Goal: Transaction & Acquisition: Purchase product/service

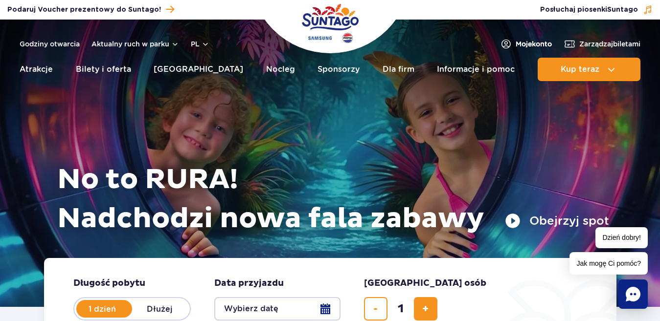
click at [528, 45] on span "Moje konto" at bounding box center [534, 44] width 36 height 10
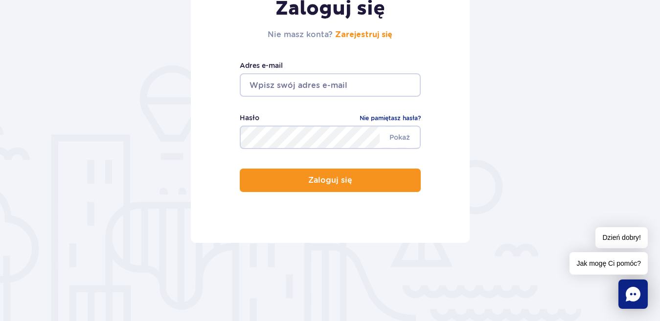
scroll to position [196, 0]
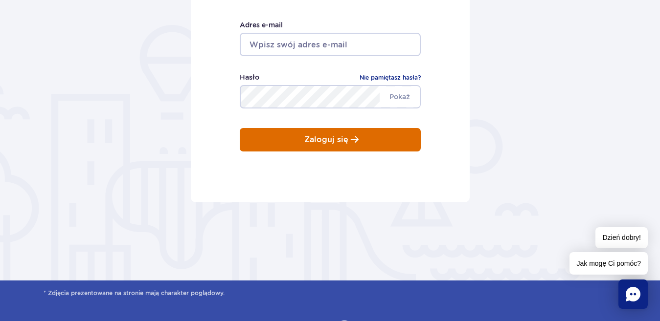
type input "[EMAIL_ADDRESS][DOMAIN_NAME]"
click at [326, 142] on p "Zaloguj się" at bounding box center [326, 140] width 44 height 9
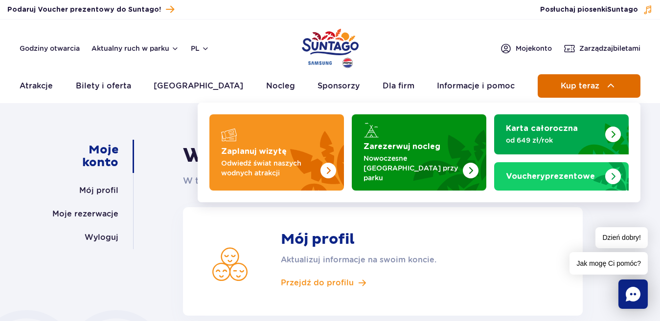
click at [578, 85] on span "Kup teraz" at bounding box center [580, 86] width 39 height 9
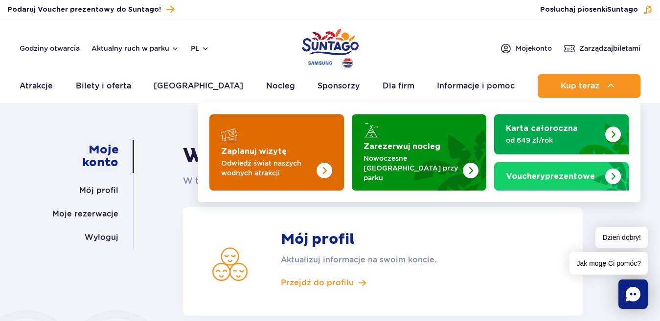
click at [262, 159] on p "Odwiedź świat naszych wodnych atrakcji" at bounding box center [268, 169] width 95 height 20
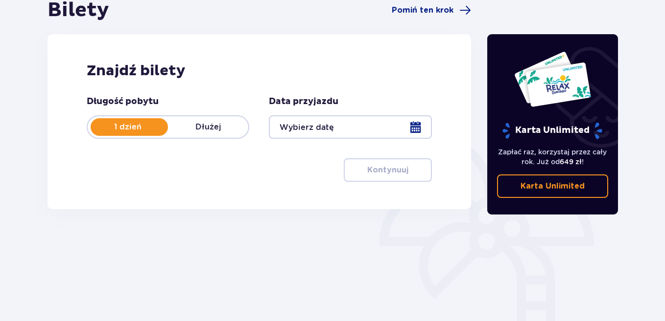
scroll to position [147, 0]
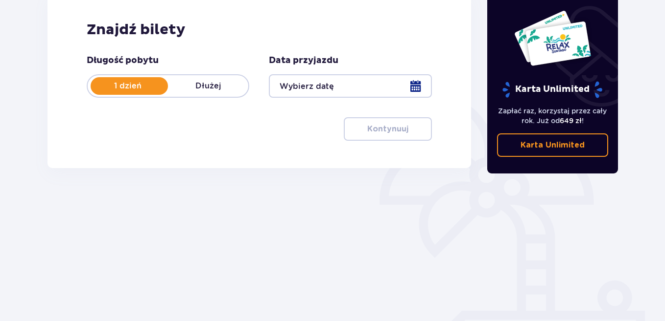
click at [414, 86] on div at bounding box center [350, 85] width 162 height 23
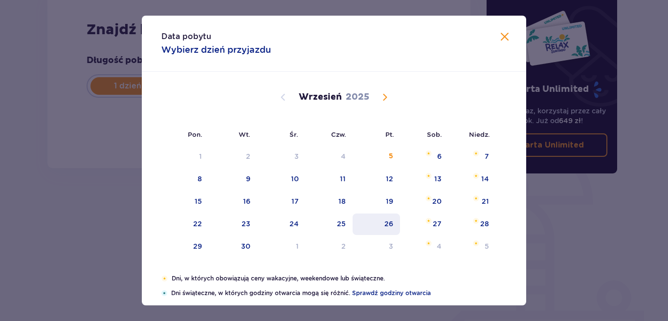
click at [388, 225] on div "26" at bounding box center [389, 224] width 9 height 10
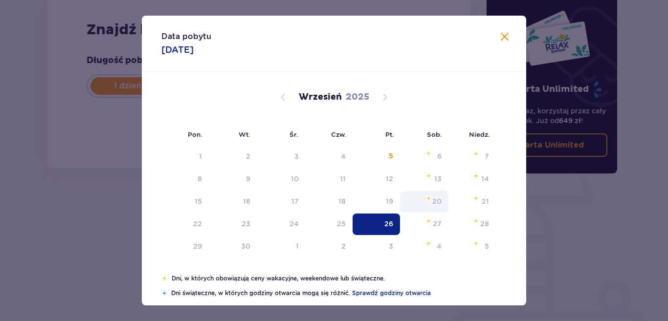
type input "26.09.25"
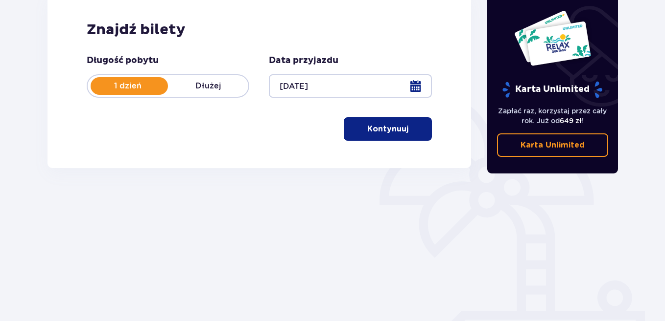
click at [384, 129] on p "Kontynuuj" at bounding box center [387, 129] width 41 height 11
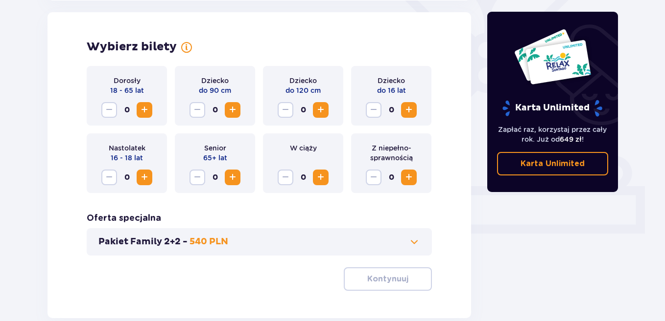
scroll to position [272, 0]
click at [143, 108] on span "Increase" at bounding box center [144, 110] width 12 height 12
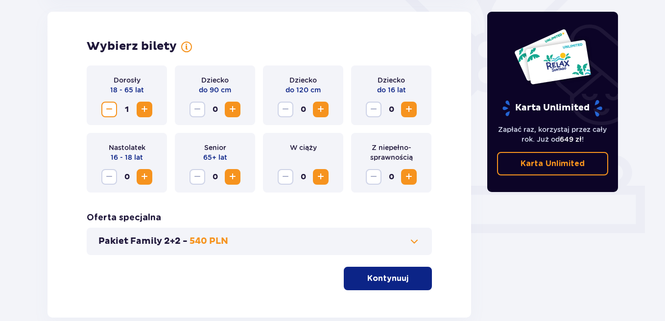
click at [143, 108] on span "Increase" at bounding box center [144, 110] width 12 height 12
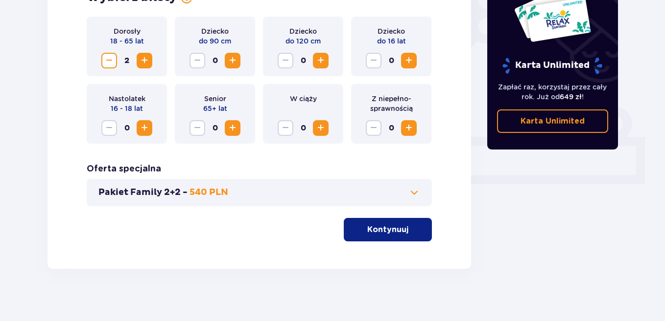
click at [380, 236] on button "Kontynuuj" at bounding box center [388, 229] width 88 height 23
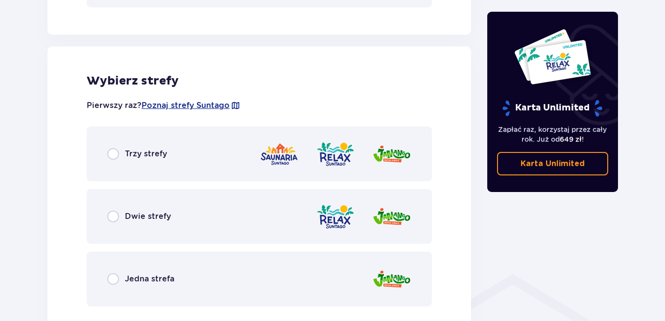
scroll to position [543, 0]
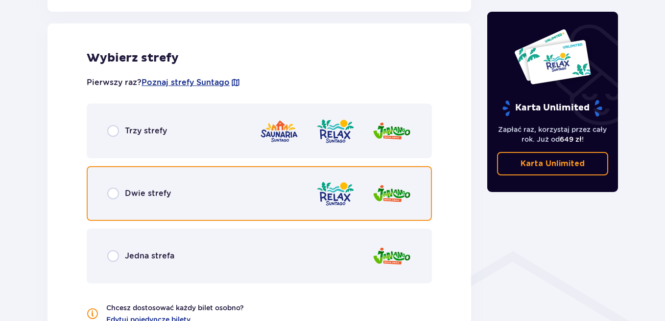
click at [115, 192] on input "radio" at bounding box center [113, 194] width 12 height 12
radio input "true"
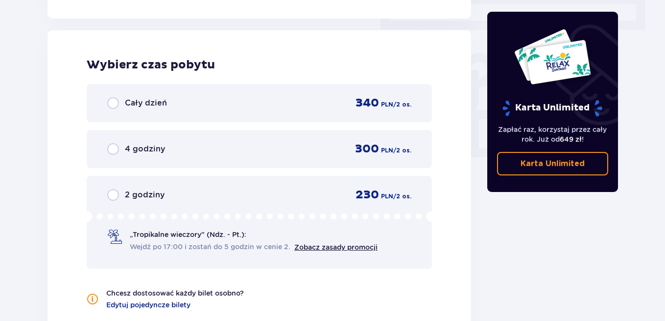
scroll to position [884, 0]
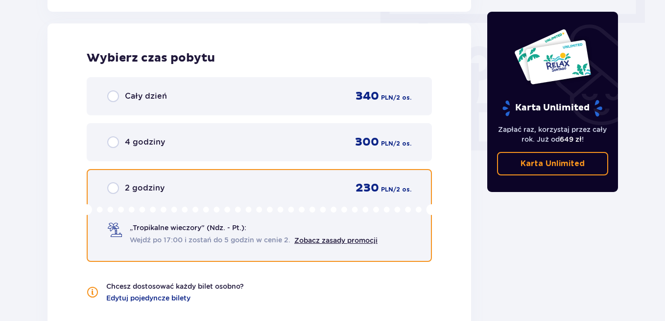
click at [109, 188] on input "radio" at bounding box center [113, 189] width 12 height 12
radio input "true"
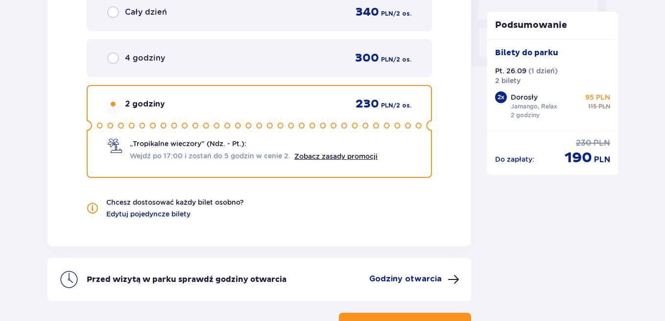
scroll to position [1042, 0]
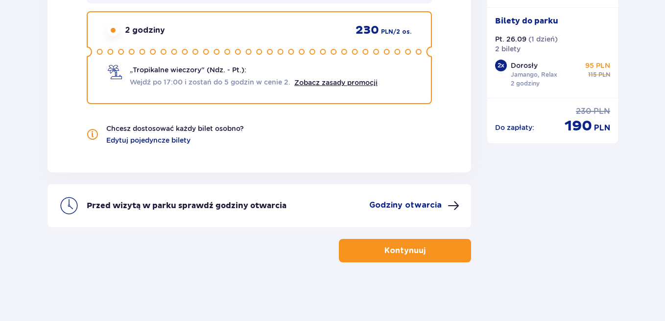
click at [402, 253] on p "Kontynuuj" at bounding box center [404, 251] width 41 height 11
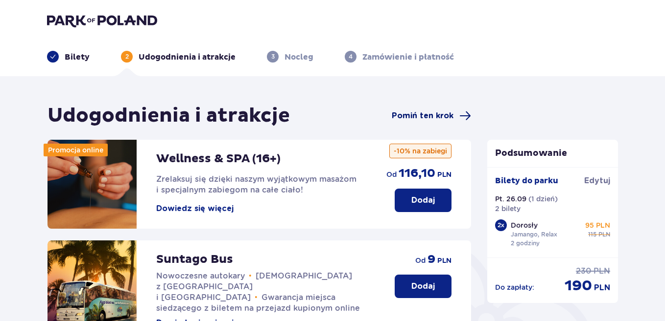
click at [442, 115] on span "Pomiń ten krok" at bounding box center [422, 116] width 62 height 11
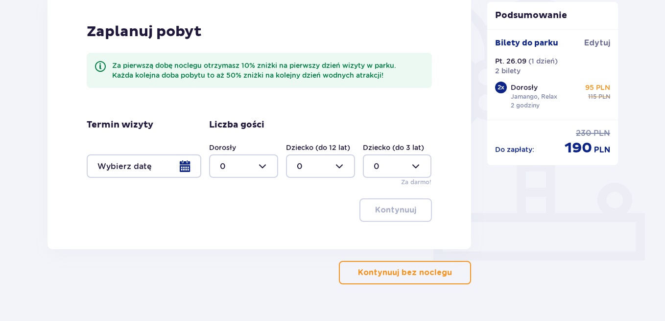
scroll to position [267, 0]
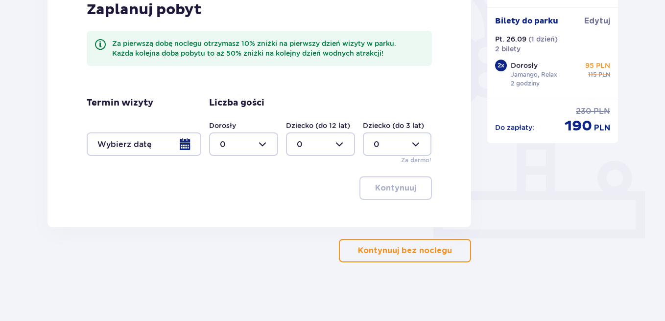
click at [404, 249] on p "Kontynuuj bez noclegu" at bounding box center [405, 251] width 94 height 11
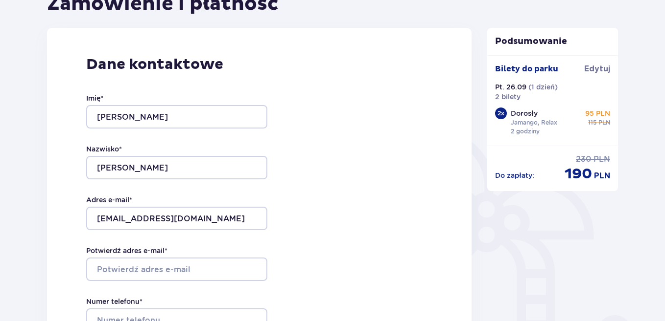
scroll to position [11, 0]
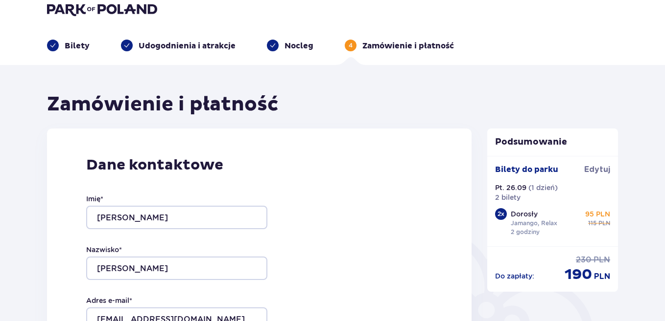
type input "agnieszka"
type input "sitarek"
type input "[EMAIL_ADDRESS][DOMAIN_NAME]"
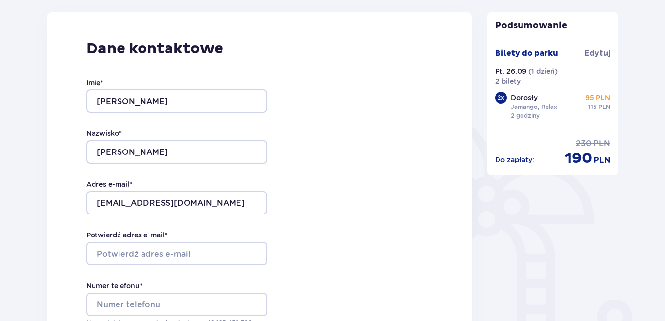
scroll to position [196, 0]
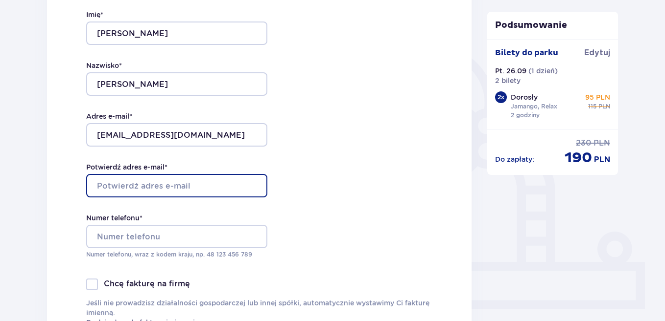
click at [192, 185] on input "Potwierdź adres e-mail *" at bounding box center [176, 185] width 181 height 23
type input "[EMAIL_ADDRESS][DOMAIN_NAME]"
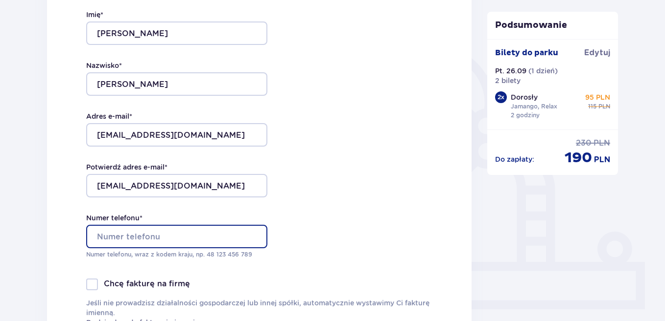
type input "691155797"
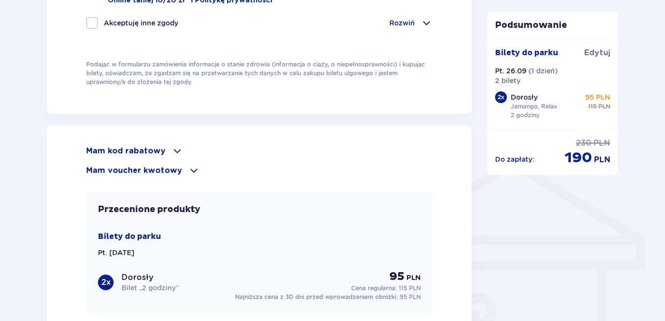
scroll to position [685, 0]
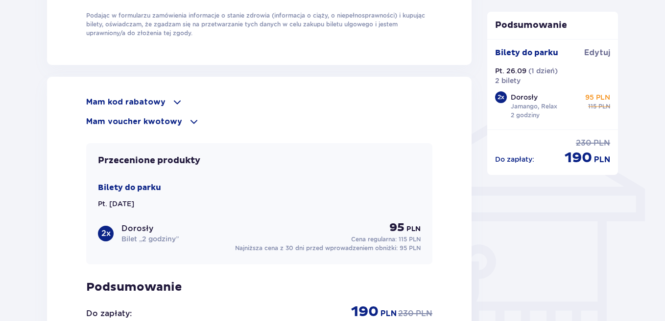
click at [172, 103] on span at bounding box center [177, 102] width 12 height 12
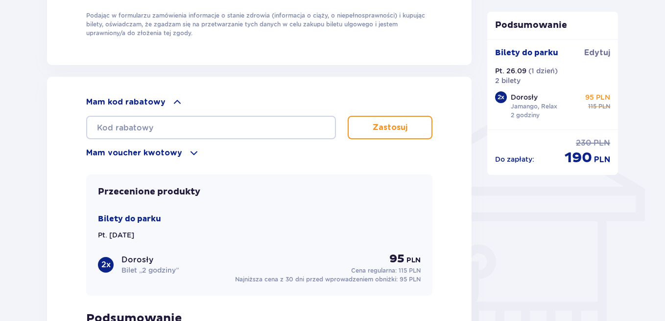
click at [251, 176] on div "Przecenione produkty Bilety do parku Pt. 26.09.25 2 x Dorosły Bilet „2 godziny”…" at bounding box center [259, 235] width 346 height 121
click at [173, 99] on span at bounding box center [177, 102] width 12 height 12
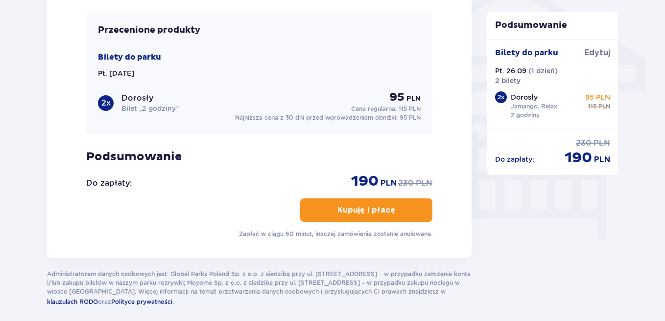
scroll to position [832, 0]
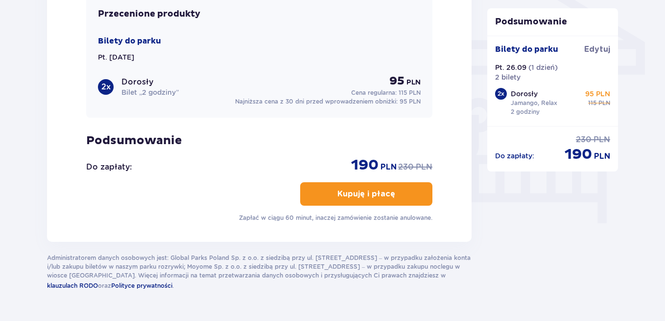
click at [374, 194] on p "Kupuję i płacę" at bounding box center [366, 194] width 58 height 11
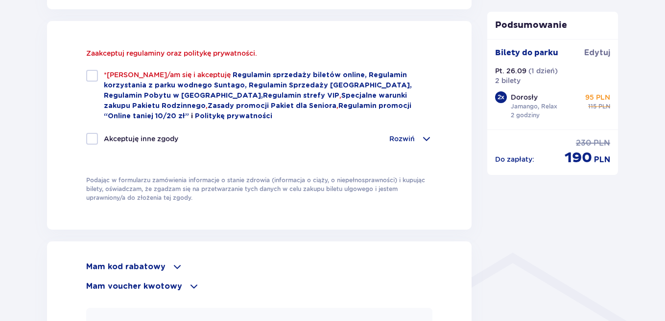
scroll to position [541, 0]
drag, startPoint x: 92, startPoint y: 75, endPoint x: 102, endPoint y: 78, distance: 10.8
click at [93, 75] on div at bounding box center [92, 76] width 12 height 12
checkbox input "true"
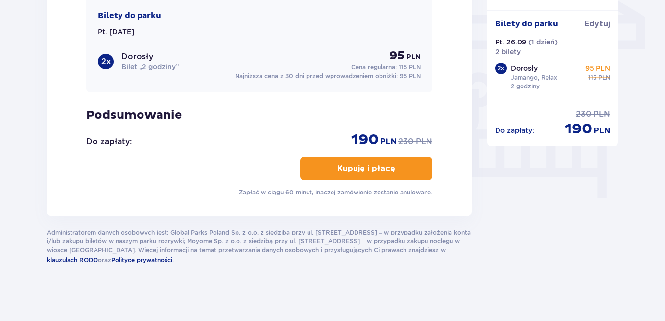
scroll to position [858, 0]
click at [381, 165] on p "Kupuję i płacę" at bounding box center [366, 168] width 58 height 11
